Goal: Transaction & Acquisition: Book appointment/travel/reservation

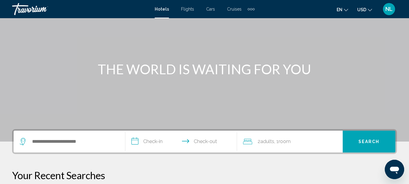
scroll to position [44, 0]
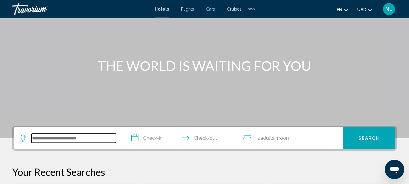
click at [77, 137] on input "Search widget" at bounding box center [73, 137] width 84 height 9
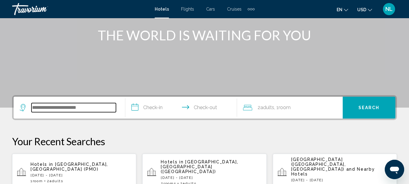
scroll to position [150, 0]
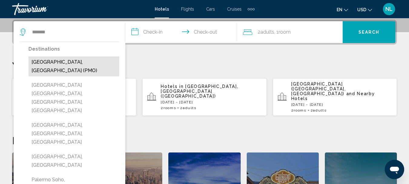
click at [45, 65] on button "Palermo, Italy (PMO)" at bounding box center [73, 66] width 91 height 20
type input "**********"
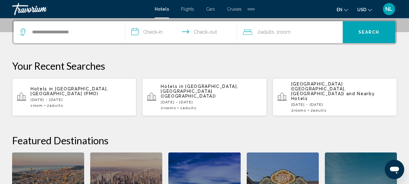
click at [144, 33] on input "**********" at bounding box center [182, 33] width 114 height 24
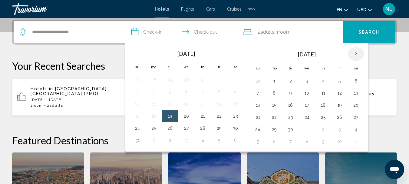
click at [356, 57] on th "Next month" at bounding box center [356, 53] width 16 height 13
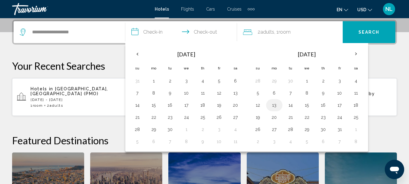
click at [274, 104] on button "13" at bounding box center [274, 105] width 10 height 8
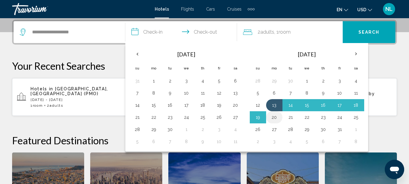
click at [276, 118] on button "20" at bounding box center [274, 117] width 10 height 8
type input "**********"
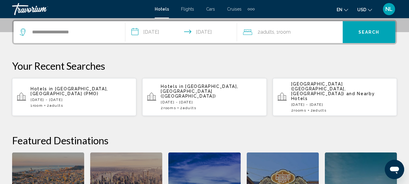
click at [366, 10] on button "USD USD ($) MXN (Mex$) CAD (Can$) GBP (£) EUR (€) AUD (A$) NZD (NZ$) CNY (CN¥)" at bounding box center [364, 9] width 15 height 9
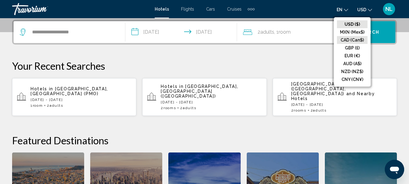
click at [348, 40] on button "CAD (Can$)" at bounding box center [352, 40] width 31 height 8
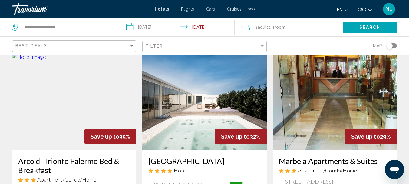
scroll to position [30, 0]
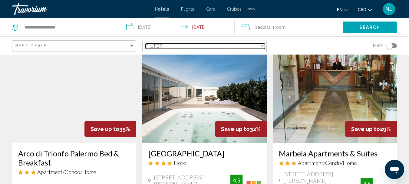
click at [244, 47] on div "Filter" at bounding box center [202, 46] width 113 height 5
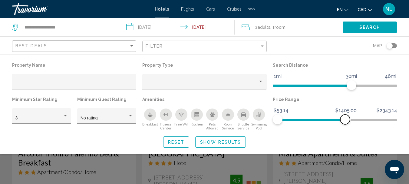
drag, startPoint x: 393, startPoint y: 119, endPoint x: 345, endPoint y: 125, distance: 48.1
drag, startPoint x: 345, startPoint y: 125, endPoint x: 65, endPoint y: 116, distance: 280.4
click at [65, 116] on div "Hotel Filters" at bounding box center [65, 116] width 3 height 2
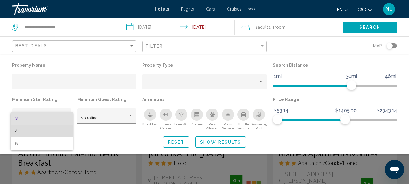
click at [54, 130] on span "4" at bounding box center [41, 130] width 53 height 13
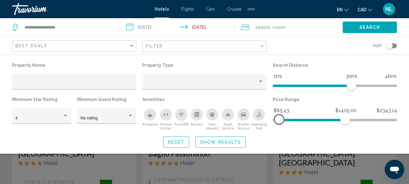
drag, startPoint x: 281, startPoint y: 120, endPoint x: 279, endPoint y: 123, distance: 3.1
click at [279, 123] on span "Hotel Filters" at bounding box center [279, 119] width 10 height 10
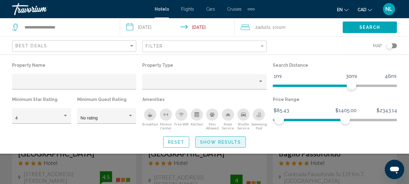
click at [211, 143] on span "Show Results" at bounding box center [220, 142] width 41 height 5
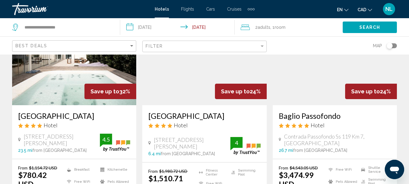
scroll to position [71, 0]
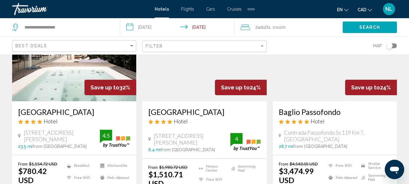
click at [318, 81] on img "Main content" at bounding box center [335, 52] width 124 height 97
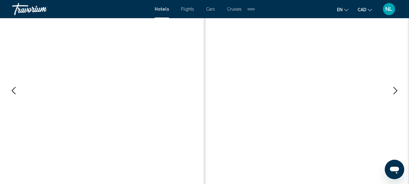
scroll to position [70, 0]
click at [397, 91] on icon "Next image" at bounding box center [395, 91] width 7 height 7
click at [395, 89] on icon "Next image" at bounding box center [395, 91] width 7 height 7
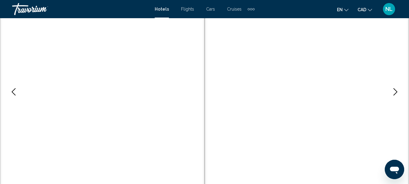
click at [395, 89] on icon "Next image" at bounding box center [395, 91] width 7 height 7
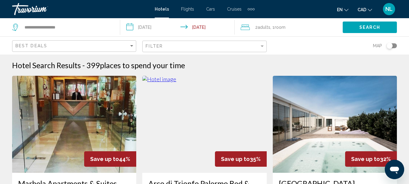
click at [361, 11] on span "CAD" at bounding box center [361, 9] width 9 height 5
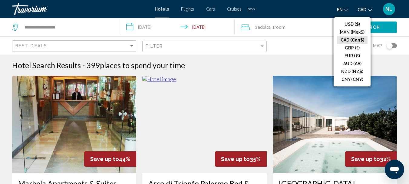
click at [347, 38] on button "CAD (Can$)" at bounding box center [352, 40] width 31 height 8
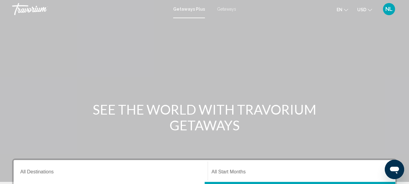
click at [364, 9] on span "USD" at bounding box center [361, 9] width 9 height 5
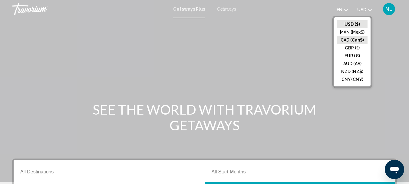
click at [349, 41] on button "CAD (Can$)" at bounding box center [352, 40] width 31 height 8
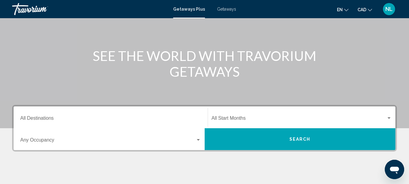
scroll to position [61, 0]
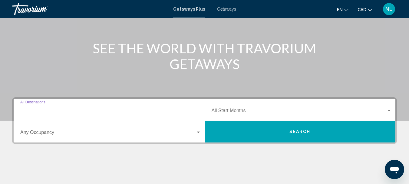
click at [81, 113] on input "Destination All Destinations" at bounding box center [110, 111] width 181 height 5
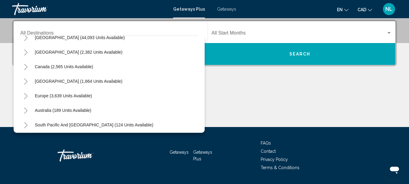
scroll to position [22, 0]
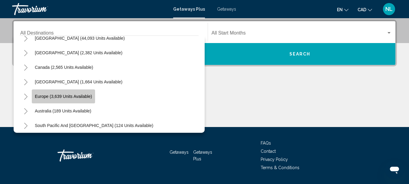
click at [70, 97] on span "Europe (3,639 units available)" at bounding box center [63, 96] width 57 height 5
type input "**********"
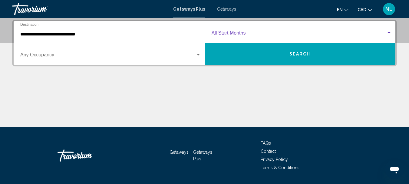
click at [389, 32] on div "Search widget" at bounding box center [388, 33] width 3 height 2
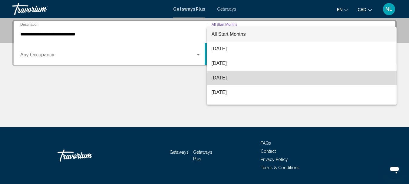
click at [325, 77] on span "[DATE]" at bounding box center [302, 78] width 180 height 15
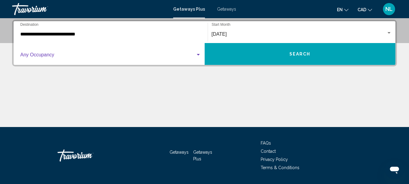
click at [198, 55] on div "Search widget" at bounding box center [198, 55] width 3 height 2
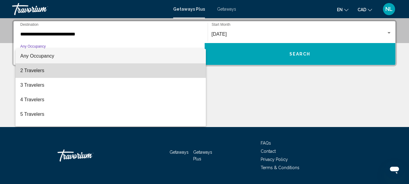
click at [170, 75] on span "2 Travelers" at bounding box center [110, 70] width 181 height 15
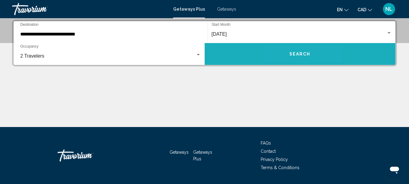
click at [292, 54] on span "Search" at bounding box center [299, 54] width 21 height 5
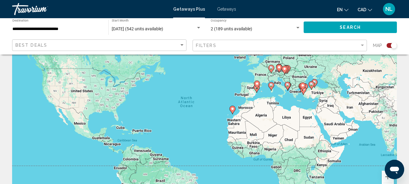
scroll to position [42, 0]
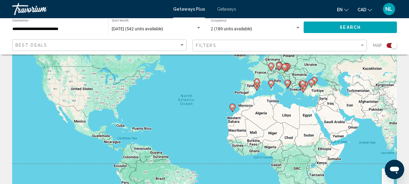
click at [270, 84] on image "Main content" at bounding box center [271, 83] width 4 height 4
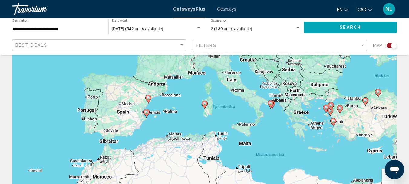
click at [225, 9] on span "Getaways" at bounding box center [226, 9] width 19 height 5
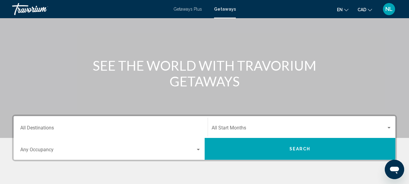
scroll to position [45, 0]
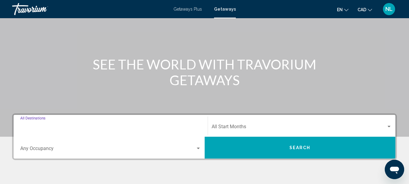
click at [100, 130] on input "Destination All Destinations" at bounding box center [110, 127] width 181 height 5
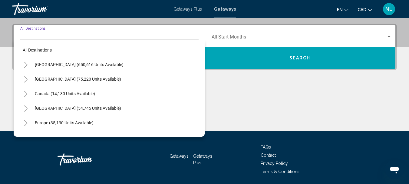
scroll to position [139, 0]
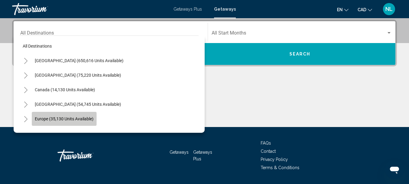
click at [81, 120] on span "Europe (35,130 units available)" at bounding box center [64, 118] width 59 height 5
type input "**********"
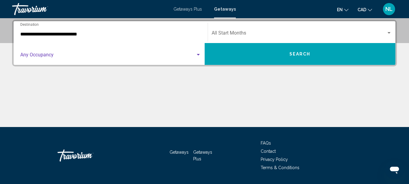
click at [197, 56] on div "Search widget" at bounding box center [198, 54] width 5 height 5
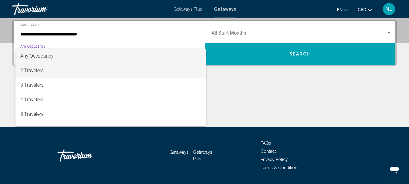
click at [181, 71] on span "2 Travelers" at bounding box center [110, 70] width 181 height 15
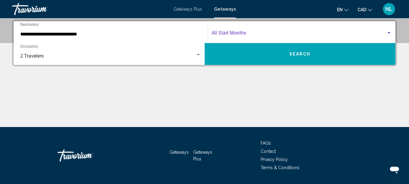
click at [281, 32] on span "Search widget" at bounding box center [299, 33] width 175 height 5
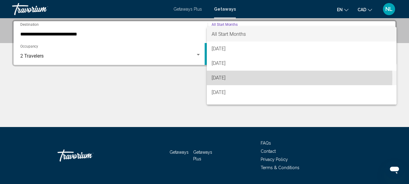
click at [230, 78] on span "[DATE]" at bounding box center [302, 78] width 180 height 15
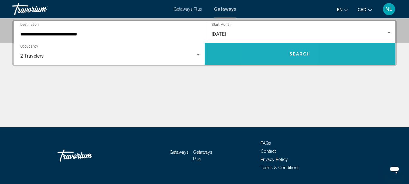
click at [280, 58] on button "Search" at bounding box center [300, 54] width 191 height 22
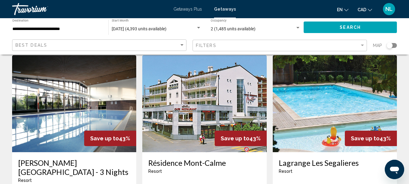
scroll to position [23, 0]
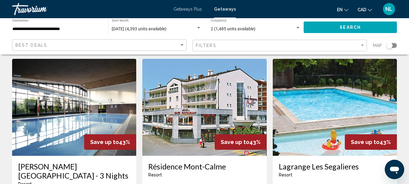
click at [394, 44] on div "Search widget" at bounding box center [391, 45] width 10 height 5
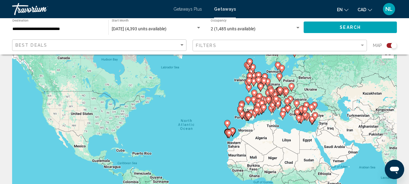
scroll to position [5, 0]
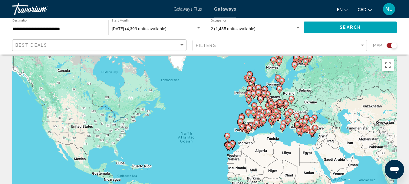
click at [270, 122] on gmp-advanced-marker "Main content" at bounding box center [273, 118] width 6 height 9
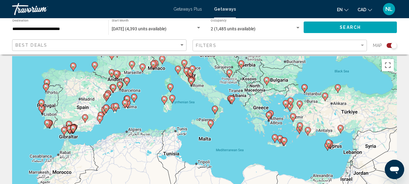
drag, startPoint x: 222, startPoint y: 158, endPoint x: 188, endPoint y: 103, distance: 64.9
click at [188, 103] on div "To activate drag with keyboard, press Alt + Enter. Once in keyboard drag state,…" at bounding box center [204, 147] width 385 height 182
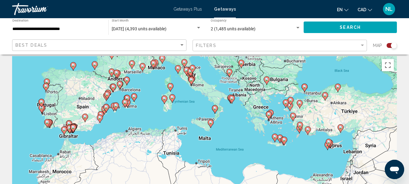
click at [210, 123] on image "Main content" at bounding box center [211, 122] width 4 height 4
type input "**********"
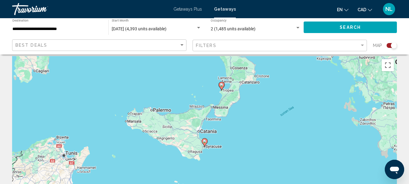
click at [204, 143] on icon "Main content" at bounding box center [204, 142] width 5 height 8
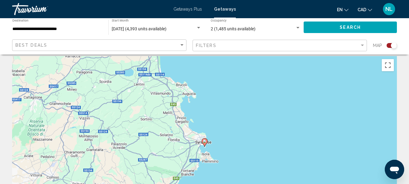
click at [205, 142] on image "Main content" at bounding box center [205, 141] width 4 height 4
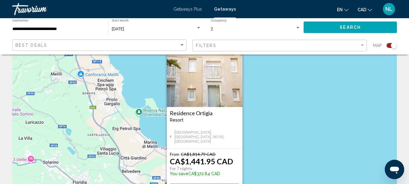
scroll to position [36, 0]
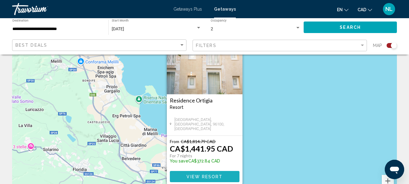
click at [196, 176] on span "View Resort" at bounding box center [204, 176] width 36 height 5
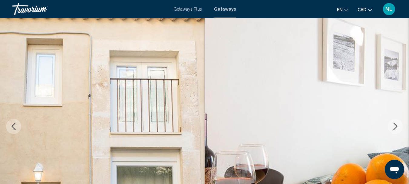
scroll to position [70, 0]
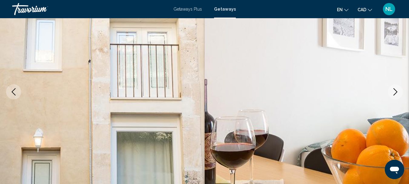
click at [396, 91] on icon "Next image" at bounding box center [395, 91] width 4 height 7
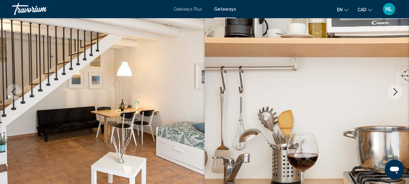
click at [396, 91] on icon "Next image" at bounding box center [395, 91] width 4 height 7
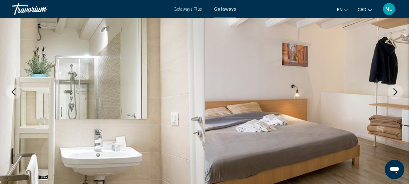
click at [396, 91] on icon "Next image" at bounding box center [395, 91] width 4 height 7
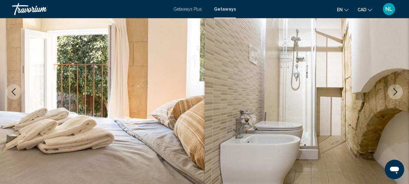
click at [396, 91] on icon "Next image" at bounding box center [395, 91] width 4 height 7
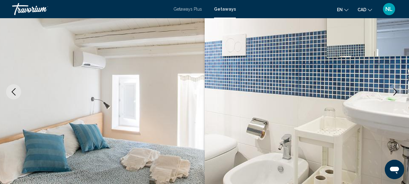
click at [396, 91] on icon "Next image" at bounding box center [395, 91] width 4 height 7
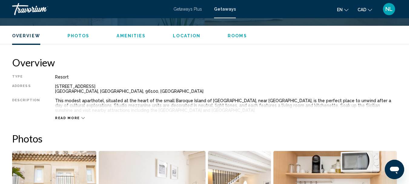
scroll to position [297, 0]
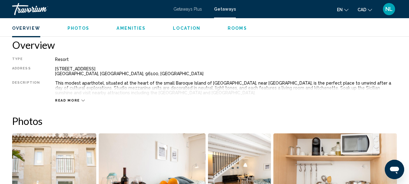
click at [62, 99] on span "Read more" at bounding box center [67, 100] width 25 height 4
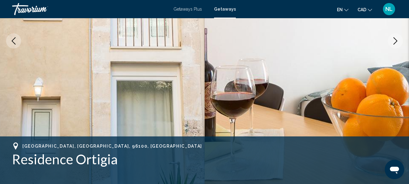
scroll to position [0, 0]
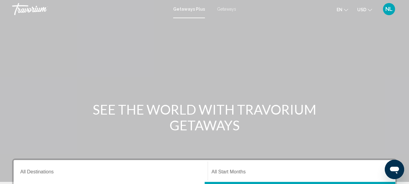
click at [224, 8] on span "Getaways" at bounding box center [226, 9] width 19 height 5
click at [365, 9] on span "USD" at bounding box center [361, 9] width 9 height 5
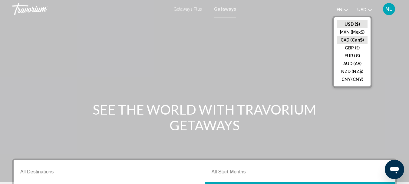
click at [355, 42] on button "CAD (Can$)" at bounding box center [352, 40] width 31 height 8
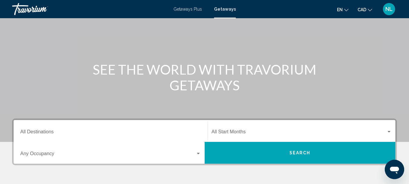
scroll to position [46, 0]
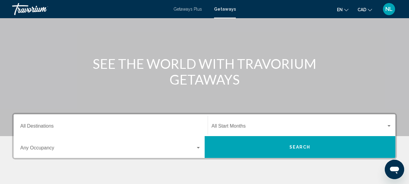
click at [59, 122] on div "Destination All Destinations" at bounding box center [110, 125] width 181 height 19
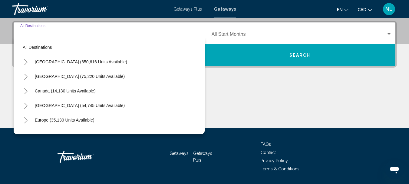
scroll to position [139, 0]
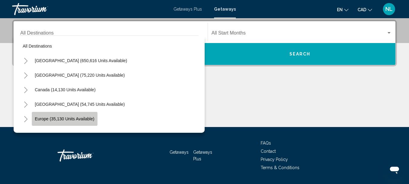
click at [55, 117] on span "Europe (35,130 units available)" at bounding box center [65, 118] width 60 height 5
type input "**********"
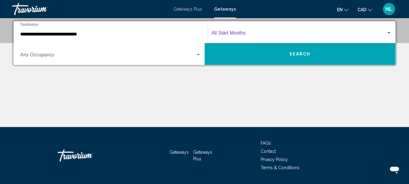
click at [232, 32] on span "Search widget" at bounding box center [299, 33] width 175 height 5
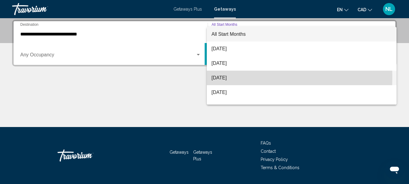
click at [223, 77] on span "[DATE]" at bounding box center [302, 78] width 180 height 15
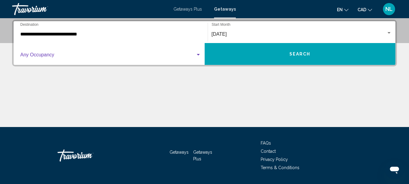
click at [81, 58] on span "Search widget" at bounding box center [107, 55] width 175 height 5
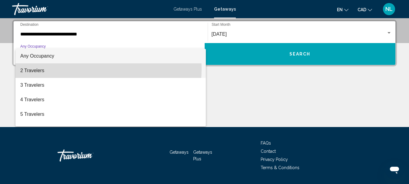
click at [74, 69] on span "2 Travelers" at bounding box center [110, 70] width 181 height 15
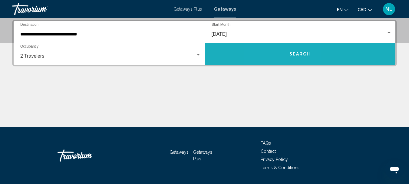
click at [281, 52] on button "Search" at bounding box center [300, 54] width 191 height 22
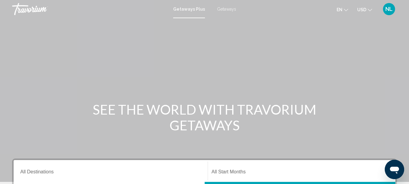
click at [227, 11] on span "Getaways" at bounding box center [226, 9] width 19 height 5
click at [114, 171] on input "Destination All Destinations" at bounding box center [110, 172] width 181 height 5
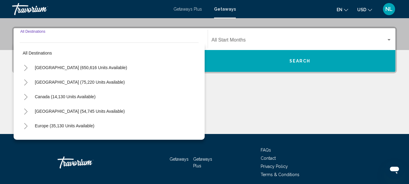
scroll to position [139, 0]
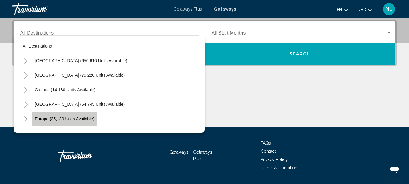
click at [74, 120] on span "Europe (35,130 units available)" at bounding box center [65, 118] width 60 height 5
type input "**********"
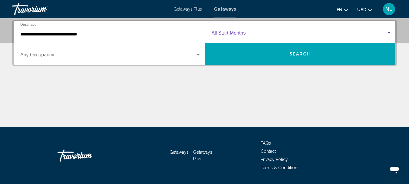
click at [250, 36] on span "Search widget" at bounding box center [299, 33] width 175 height 5
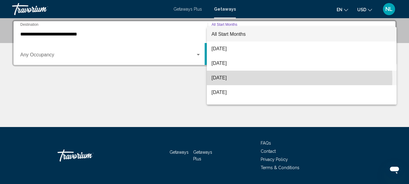
click at [236, 79] on span "[DATE]" at bounding box center [302, 78] width 180 height 15
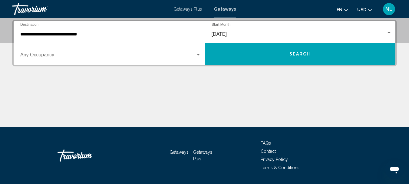
click at [139, 60] on div "Occupancy Any Occupancy" at bounding box center [110, 53] width 181 height 19
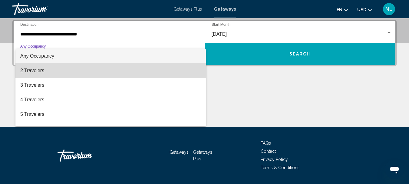
click at [125, 77] on span "2 Travelers" at bounding box center [110, 70] width 181 height 15
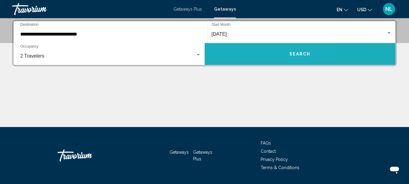
click at [251, 58] on button "Search" at bounding box center [300, 54] width 191 height 22
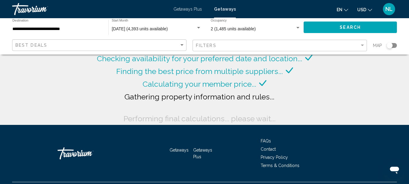
click at [365, 8] on span "USD" at bounding box center [361, 9] width 9 height 5
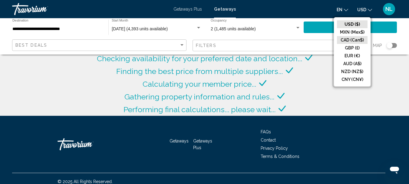
click at [350, 41] on button "CAD (Can$)" at bounding box center [352, 40] width 31 height 8
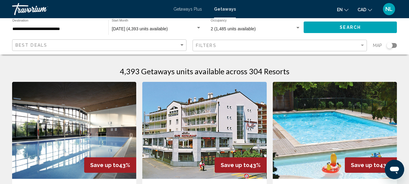
click at [394, 46] on div "Search widget" at bounding box center [391, 45] width 10 height 5
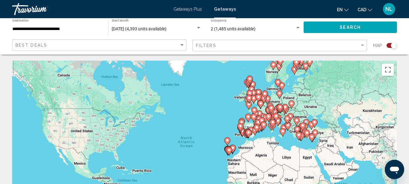
click at [233, 147] on image "Main content" at bounding box center [233, 148] width 4 height 4
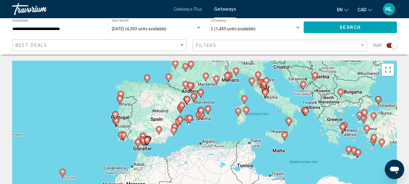
drag, startPoint x: 330, startPoint y: 76, endPoint x: 206, endPoint y: 137, distance: 138.5
click at [206, 137] on div "To activate drag with keyboard, press Alt + Enter. Once in keyboard drag state,…" at bounding box center [204, 152] width 385 height 182
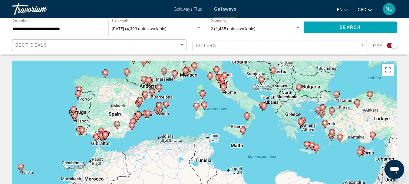
drag, startPoint x: 65, startPoint y: 150, endPoint x: 24, endPoint y: 144, distance: 41.3
click at [24, 144] on div "To activate drag with keyboard, press Alt + Enter. Once in keyboard drag state,…" at bounding box center [204, 152] width 385 height 182
click at [246, 117] on image "Main content" at bounding box center [247, 115] width 4 height 4
type input "**********"
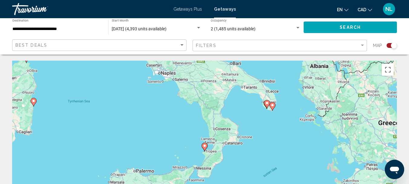
click at [205, 147] on image "Main content" at bounding box center [205, 146] width 4 height 4
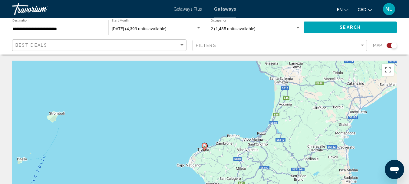
click at [204, 146] on image "Main content" at bounding box center [205, 146] width 4 height 4
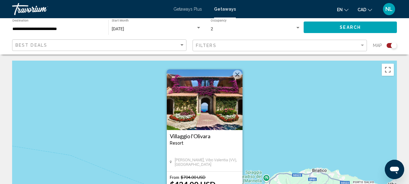
click at [196, 107] on img "Main content" at bounding box center [205, 99] width 76 height 61
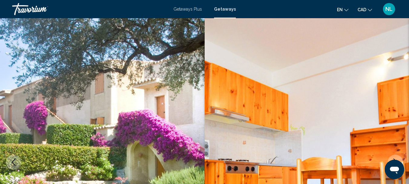
scroll to position [70, 0]
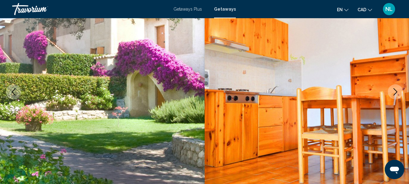
click at [395, 92] on icon "Next image" at bounding box center [395, 91] width 7 height 7
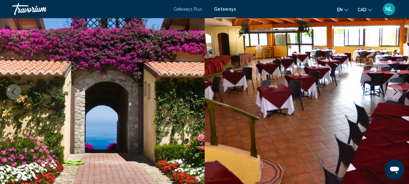
click at [395, 91] on icon "Next image" at bounding box center [395, 91] width 7 height 7
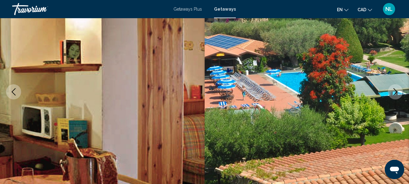
click at [395, 91] on icon "Next image" at bounding box center [395, 91] width 7 height 7
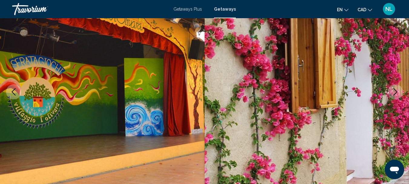
click at [395, 91] on icon "Next image" at bounding box center [395, 91] width 7 height 7
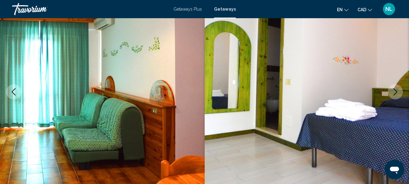
click at [395, 91] on icon "Next image" at bounding box center [395, 91] width 7 height 7
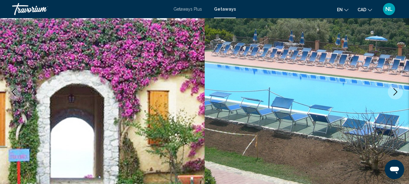
click at [395, 91] on icon "Next image" at bounding box center [395, 91] width 7 height 7
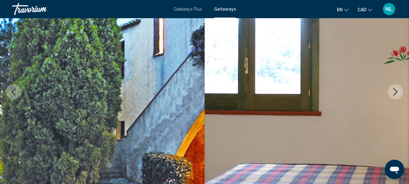
click at [395, 91] on icon "Next image" at bounding box center [395, 91] width 7 height 7
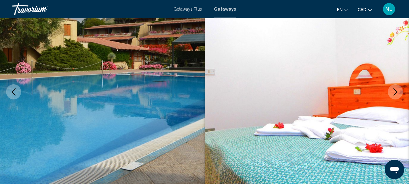
click at [394, 92] on icon "Next image" at bounding box center [395, 91] width 7 height 7
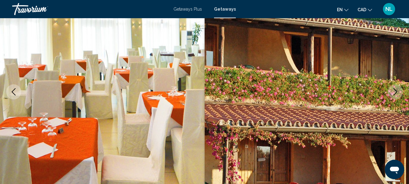
click at [394, 94] on icon "Next image" at bounding box center [395, 91] width 7 height 7
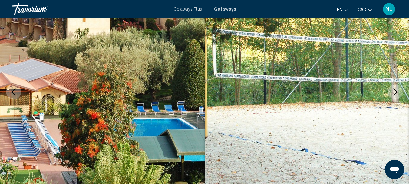
click at [394, 94] on icon "Next image" at bounding box center [395, 91] width 7 height 7
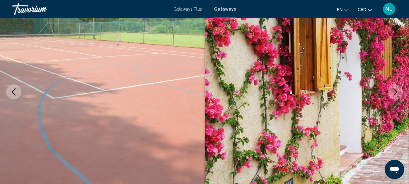
click at [394, 94] on icon "Next image" at bounding box center [395, 91] width 7 height 7
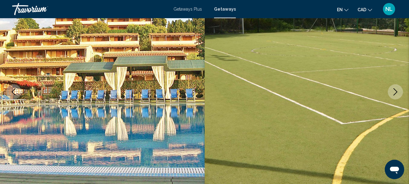
click at [394, 94] on icon "Next image" at bounding box center [395, 91] width 7 height 7
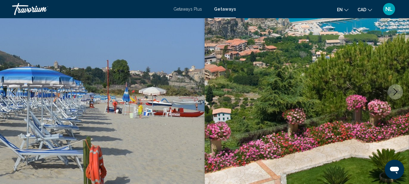
click at [395, 94] on icon "Next image" at bounding box center [395, 91] width 7 height 7
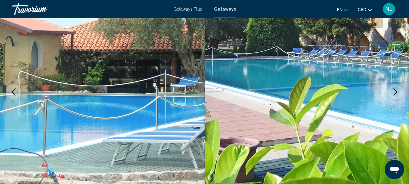
click at [395, 90] on icon "Next image" at bounding box center [395, 91] width 4 height 7
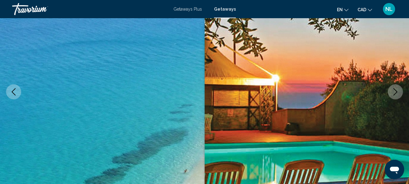
click at [395, 92] on icon "Next image" at bounding box center [395, 91] width 7 height 7
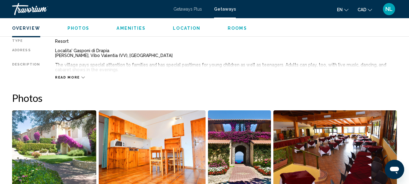
scroll to position [319, 0]
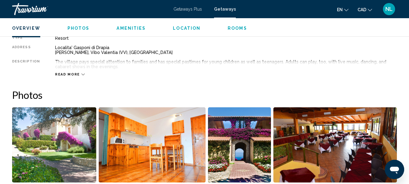
click at [81, 74] on icon "Main content" at bounding box center [82, 74] width 3 height 3
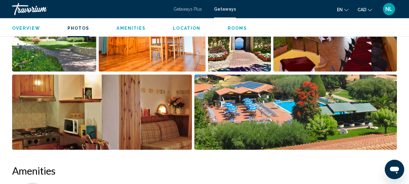
scroll to position [426, 0]
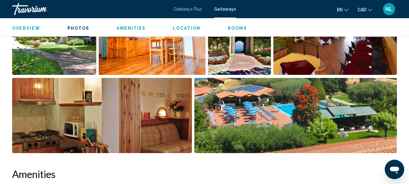
click at [278, 116] on img "Open full-screen image slider" at bounding box center [295, 115] width 202 height 75
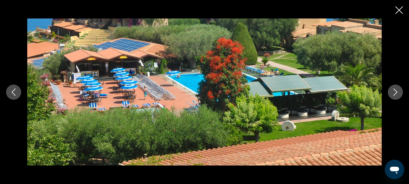
click at [396, 92] on icon "Next image" at bounding box center [395, 91] width 7 height 7
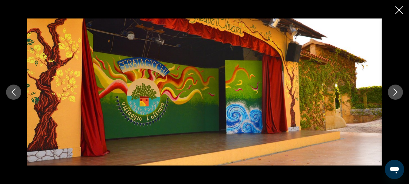
click at [396, 92] on icon "Next image" at bounding box center [395, 91] width 7 height 7
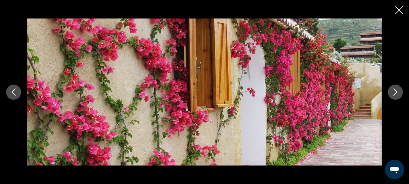
click at [396, 92] on icon "Next image" at bounding box center [395, 91] width 7 height 7
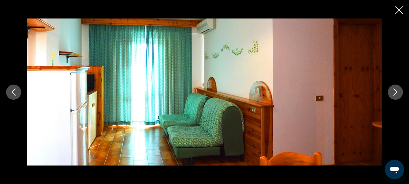
click at [396, 92] on icon "Next image" at bounding box center [395, 91] width 7 height 7
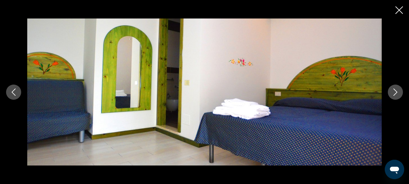
click at [396, 92] on icon "Next image" at bounding box center [395, 91] width 7 height 7
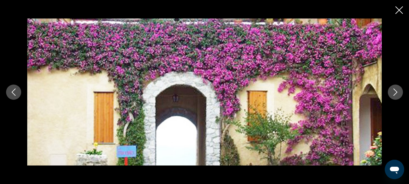
click at [396, 92] on icon "Next image" at bounding box center [395, 91] width 7 height 7
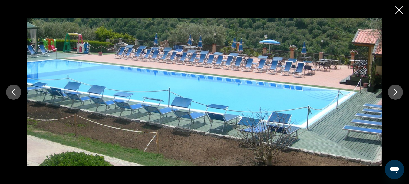
click at [396, 92] on icon "Next image" at bounding box center [395, 91] width 7 height 7
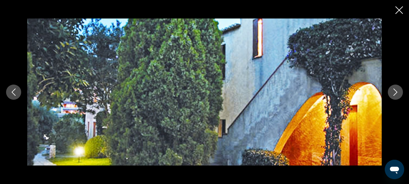
click at [396, 92] on icon "Next image" at bounding box center [395, 91] width 7 height 7
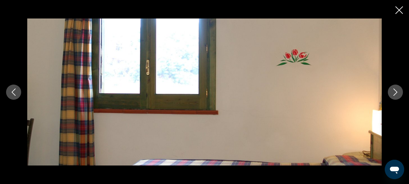
click at [396, 92] on icon "Next image" at bounding box center [395, 91] width 7 height 7
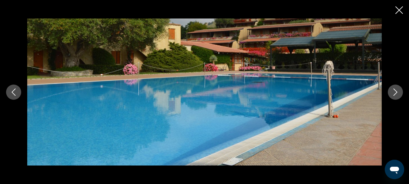
click at [396, 92] on icon "Next image" at bounding box center [395, 91] width 7 height 7
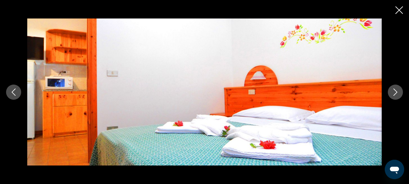
click at [396, 92] on icon "Next image" at bounding box center [395, 91] width 7 height 7
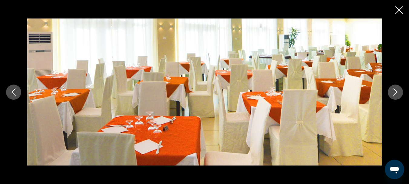
click at [396, 92] on icon "Next image" at bounding box center [395, 91] width 7 height 7
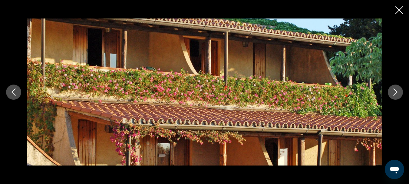
click at [396, 92] on icon "Next image" at bounding box center [395, 91] width 7 height 7
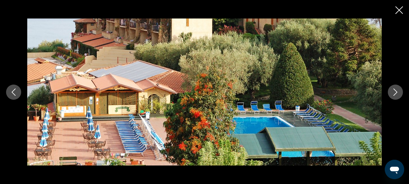
click at [396, 92] on icon "Next image" at bounding box center [395, 91] width 7 height 7
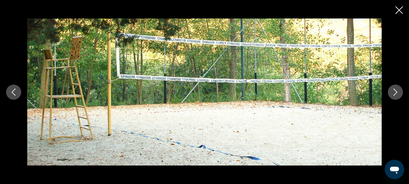
click at [10, 93] on icon "Previous image" at bounding box center [13, 91] width 7 height 7
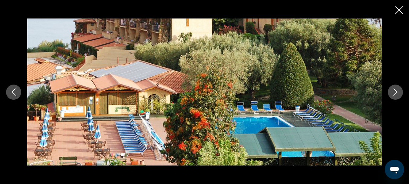
click at [395, 92] on icon "Next image" at bounding box center [395, 91] width 7 height 7
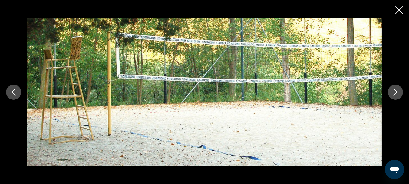
click at [395, 92] on icon "Next image" at bounding box center [395, 91] width 7 height 7
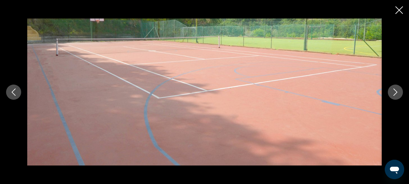
click at [395, 92] on icon "Next image" at bounding box center [395, 91] width 7 height 7
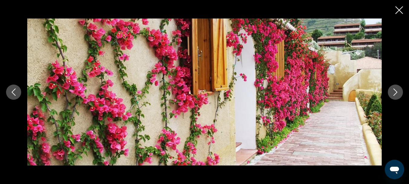
click at [395, 92] on icon "Next image" at bounding box center [395, 91] width 7 height 7
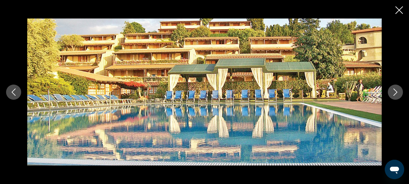
click at [395, 92] on icon "Next image" at bounding box center [395, 91] width 7 height 7
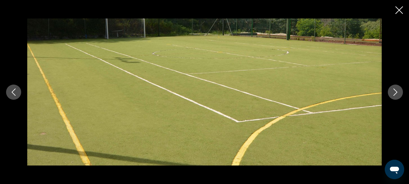
click at [395, 92] on icon "Next image" at bounding box center [395, 91] width 7 height 7
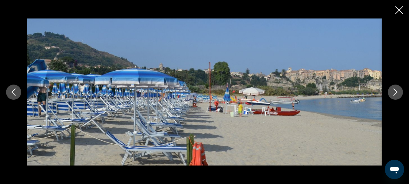
click at [395, 92] on icon "Next image" at bounding box center [395, 91] width 7 height 7
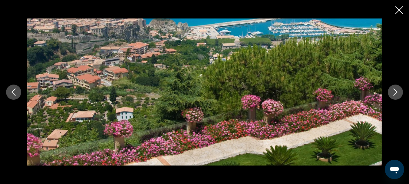
click at [399, 9] on icon "Close slideshow" at bounding box center [399, 10] width 8 height 8
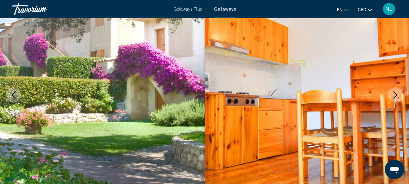
scroll to position [0, 0]
